Goal: Information Seeking & Learning: Find specific fact

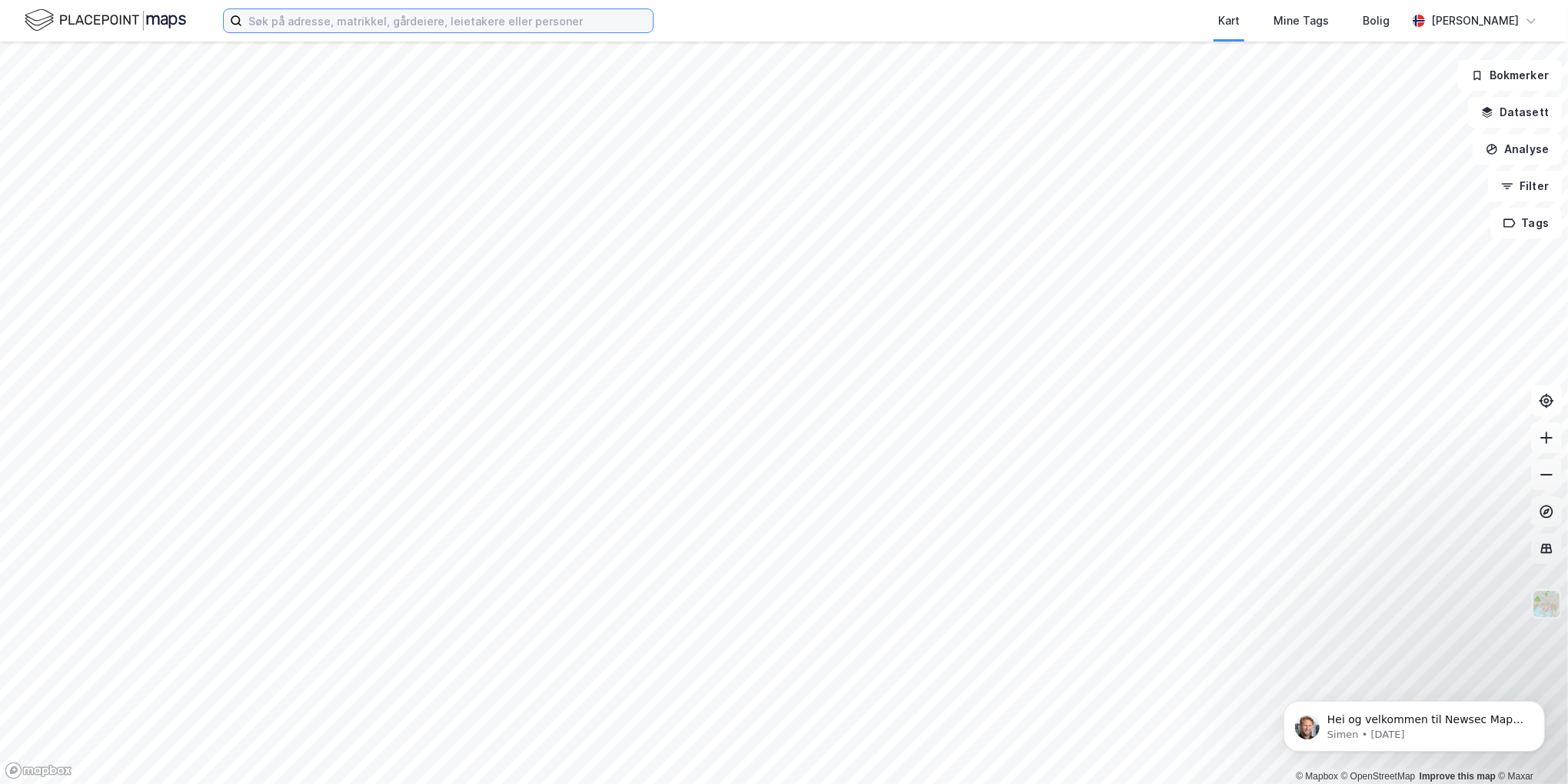
click at [406, 19] on input at bounding box center [447, 20] width 411 height 23
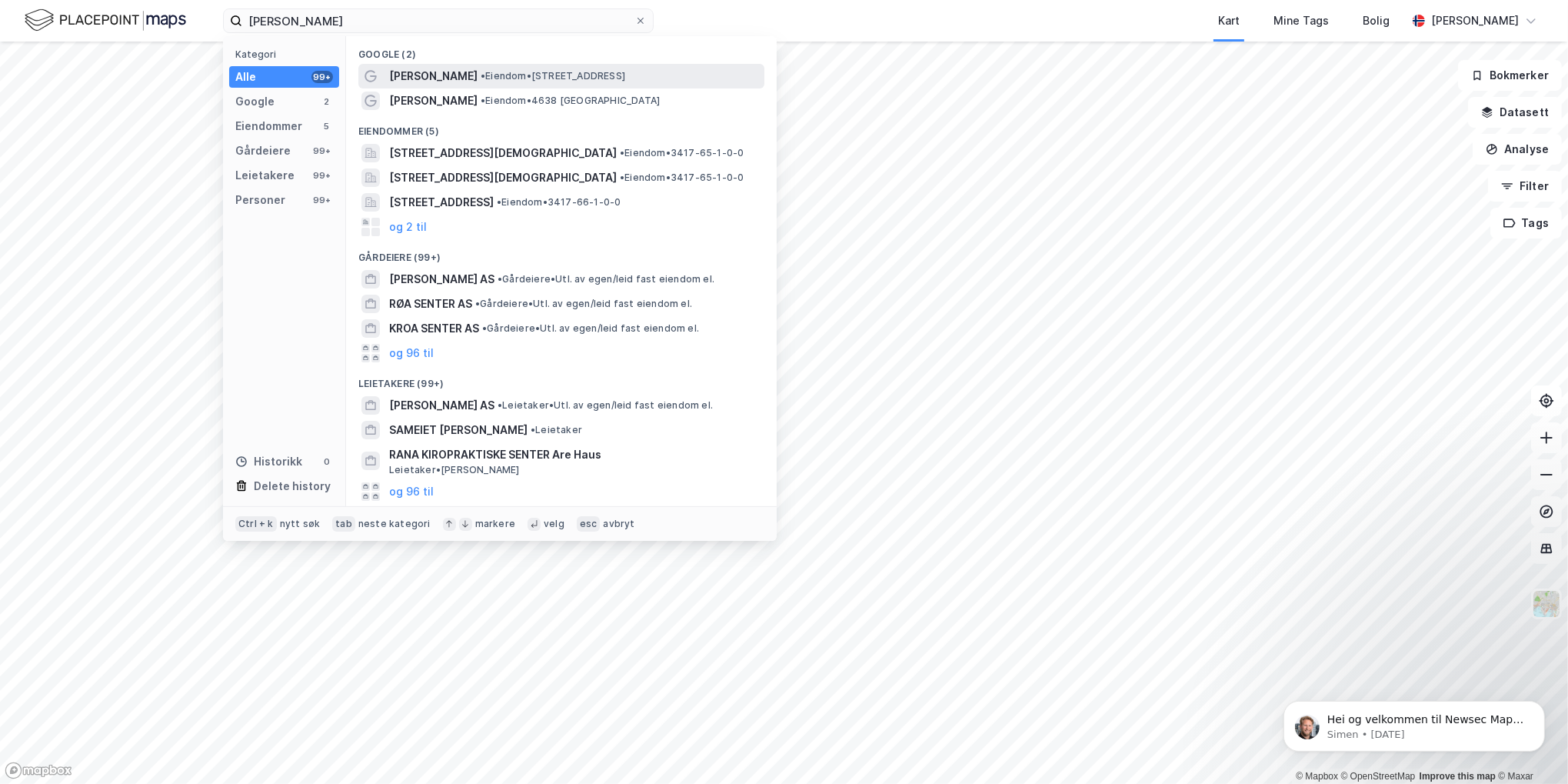
click at [433, 76] on span "[PERSON_NAME]" at bounding box center [433, 76] width 88 height 19
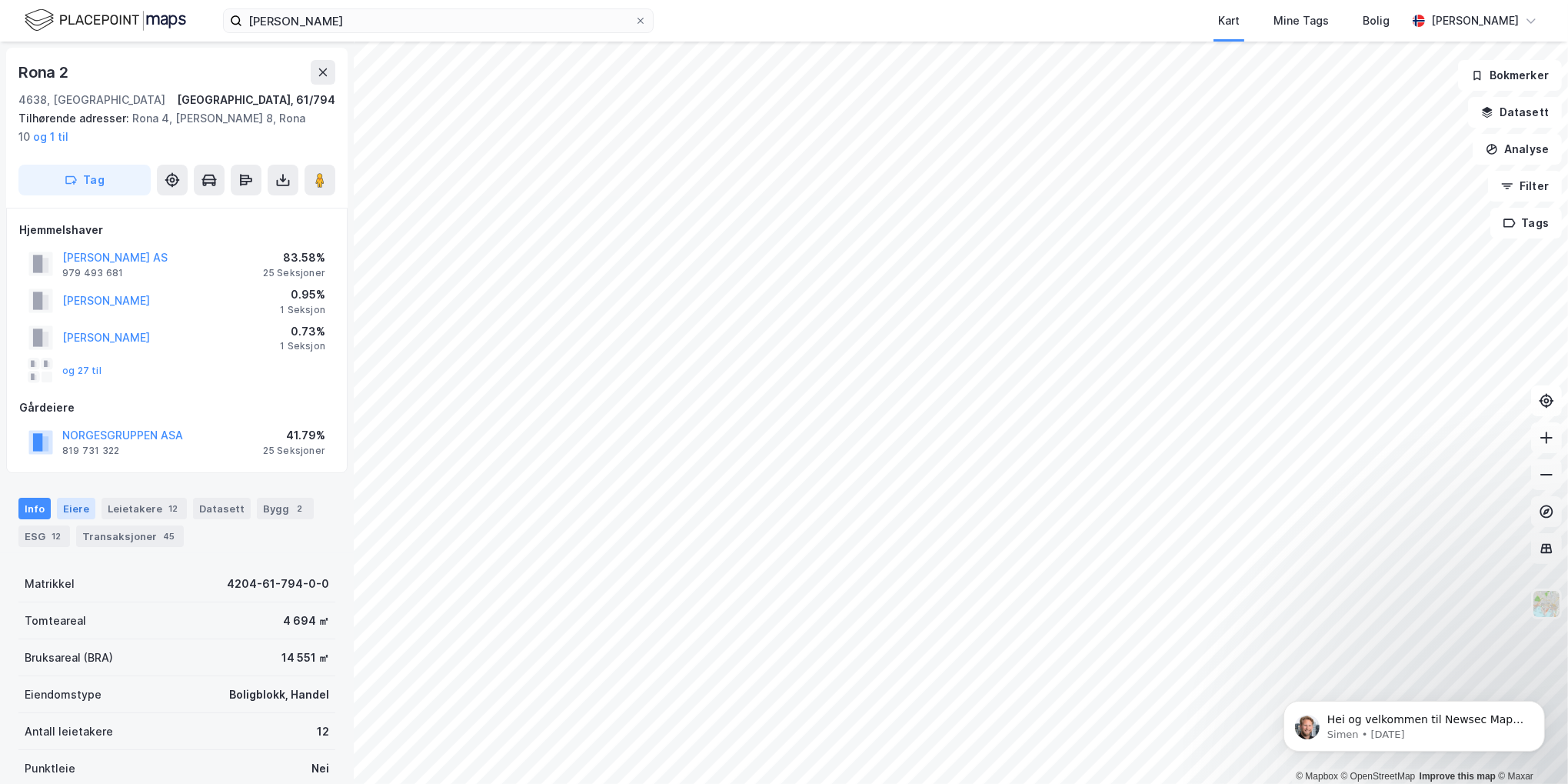
click at [82, 498] on div "Eiere" at bounding box center [76, 509] width 39 height 22
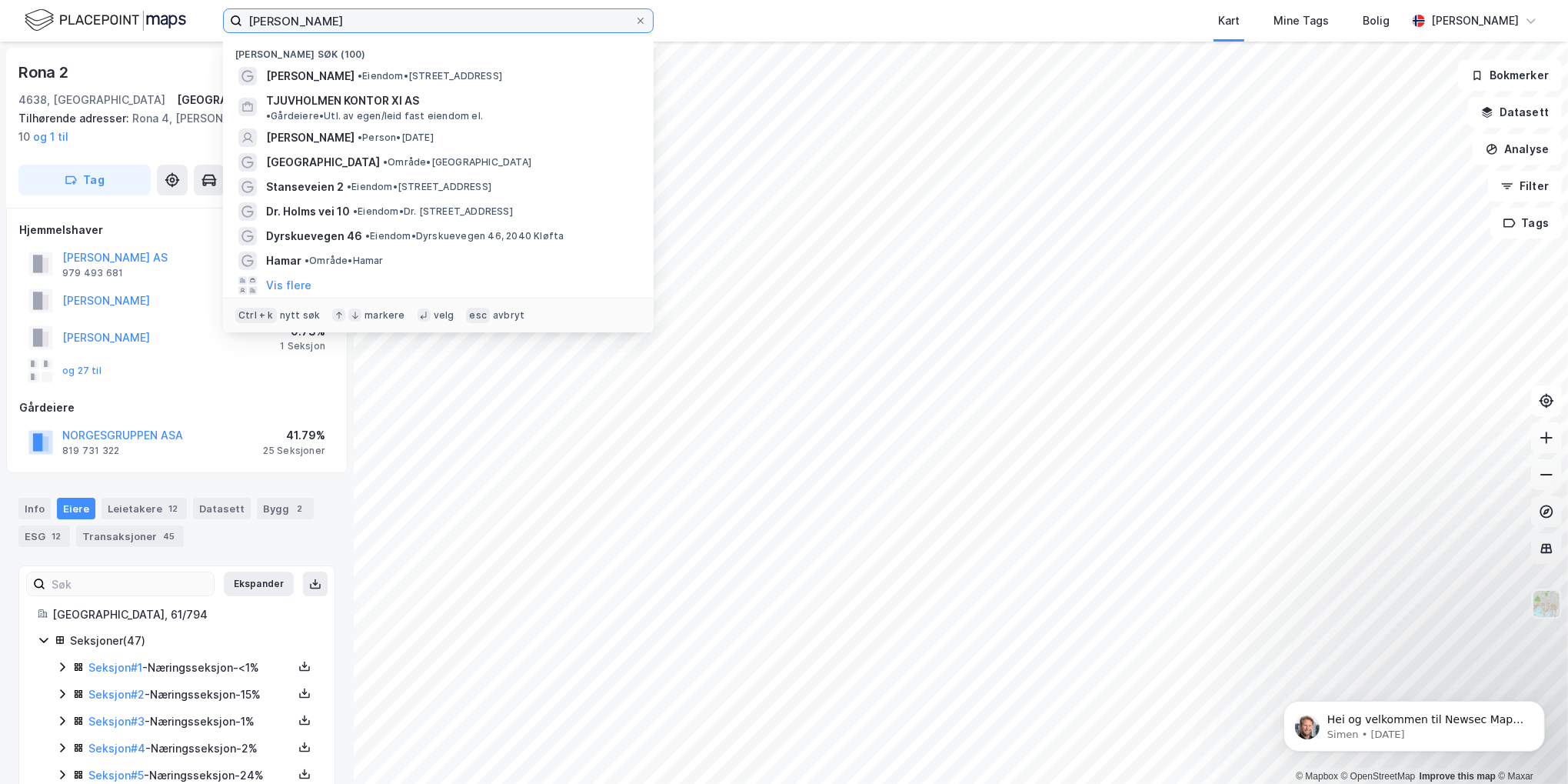
drag, startPoint x: 342, startPoint y: 27, endPoint x: -10, endPoint y: 19, distance: 352.1
click at [0, 19] on html "[PERSON_NAME] Nylige søk (100) Rona Senter • Eiendom • [STREET_ADDRESS] [GEOGRA…" at bounding box center [784, 392] width 1568 height 784
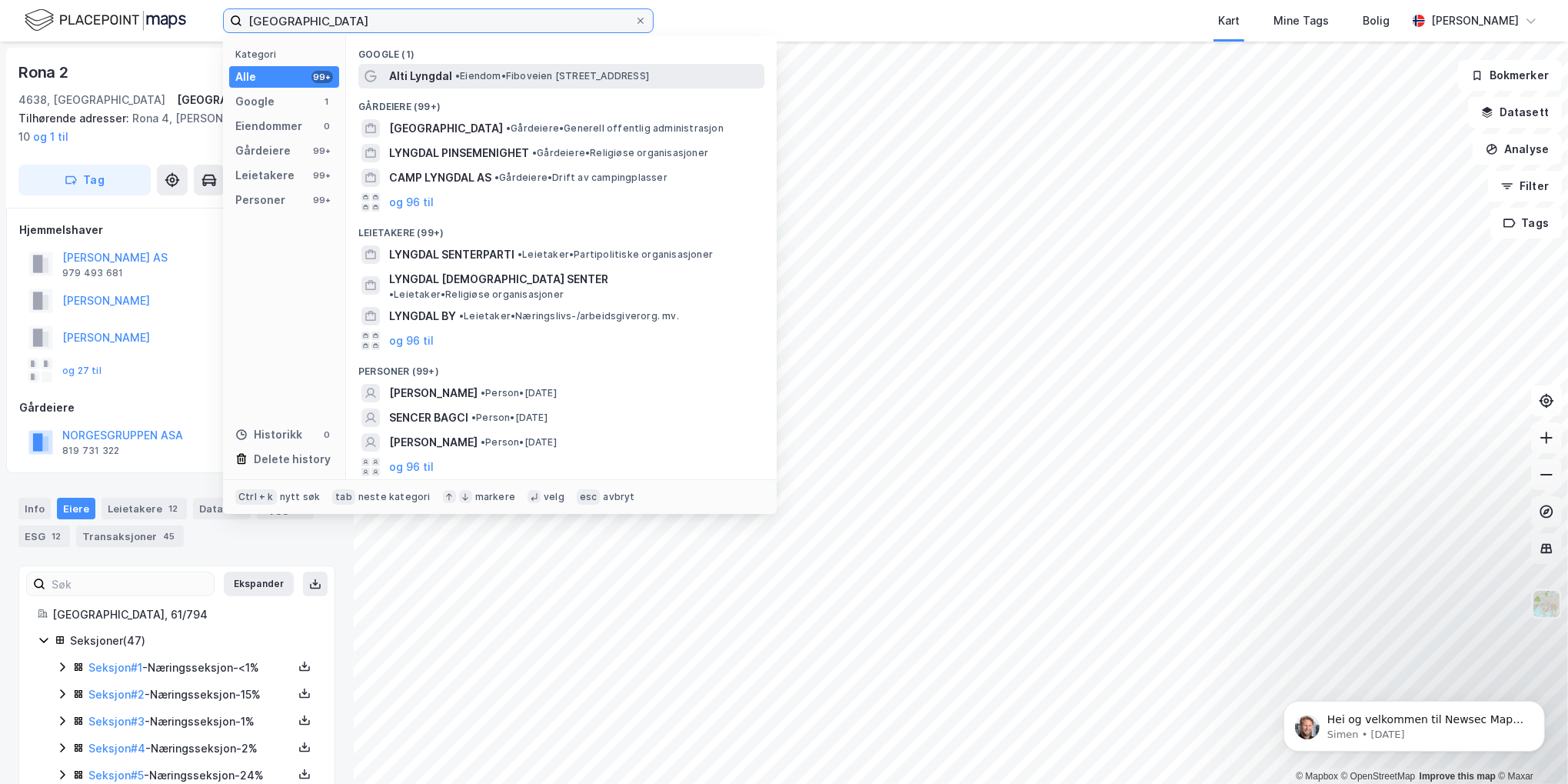
type input "[GEOGRAPHIC_DATA]"
click at [423, 76] on span "Alti Lyngdal" at bounding box center [421, 76] width 63 height 19
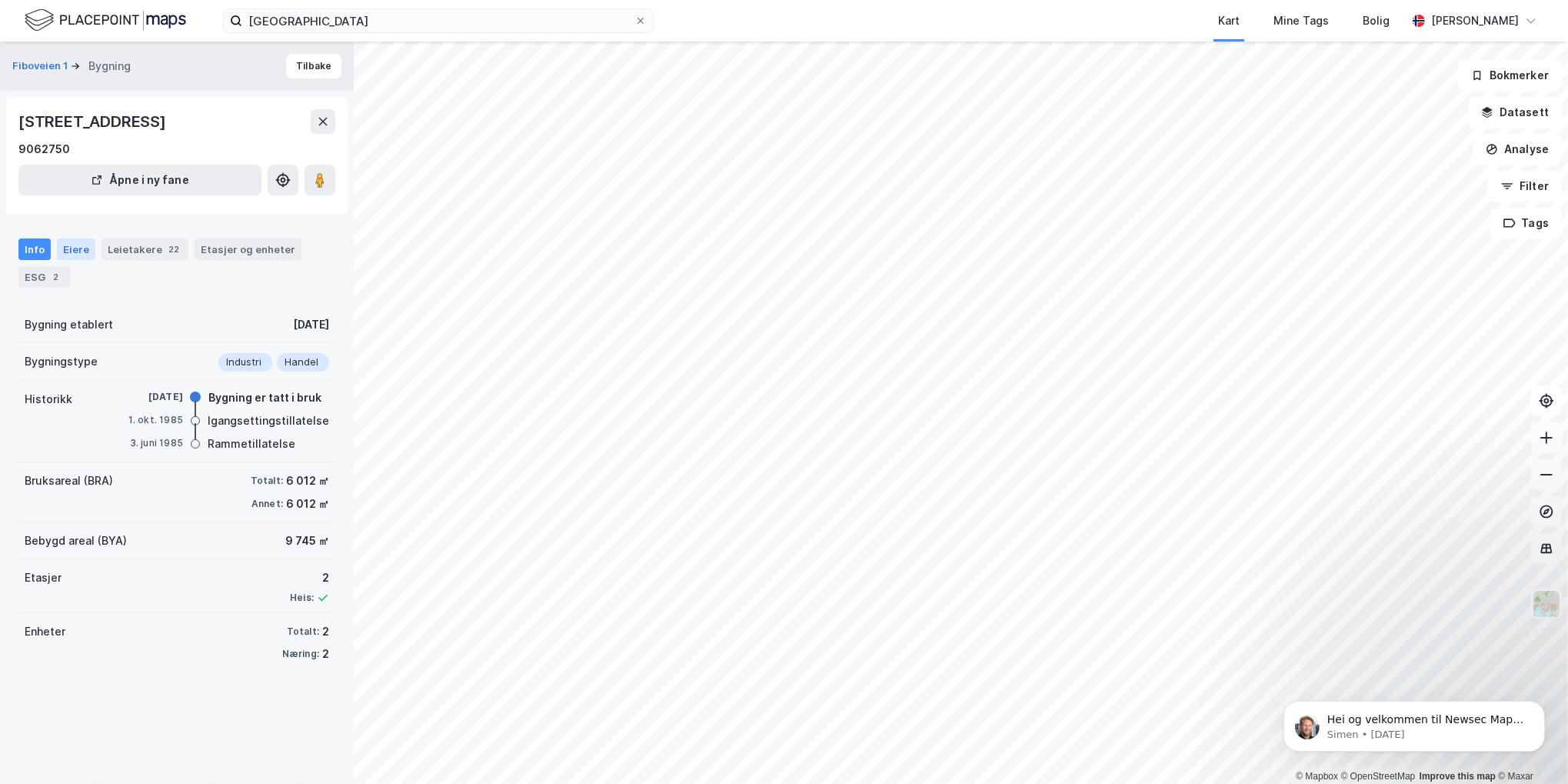
click at [70, 246] on div "Eiere" at bounding box center [76, 249] width 39 height 22
